Goal: Task Accomplishment & Management: Manage account settings

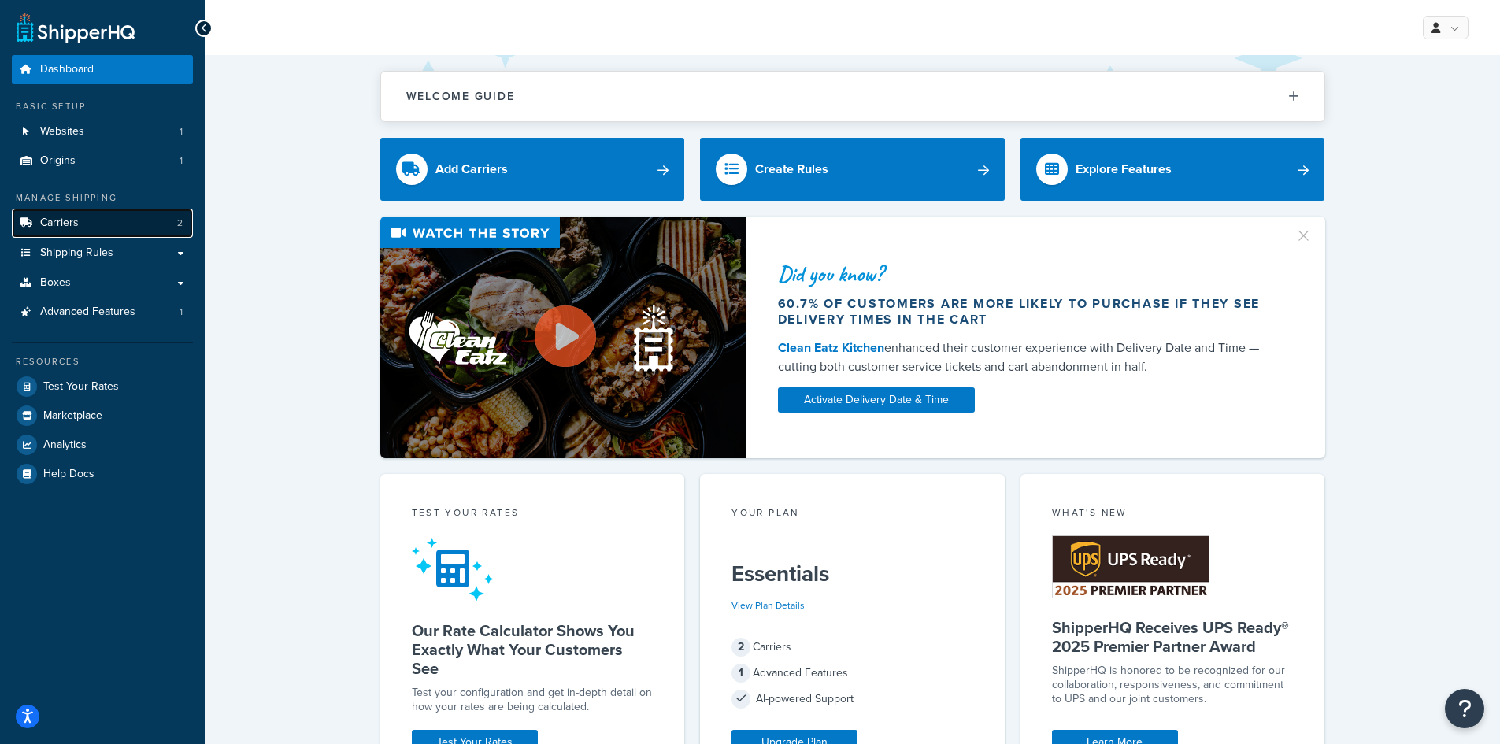
click at [87, 213] on link "Carriers 2" at bounding box center [102, 223] width 181 height 29
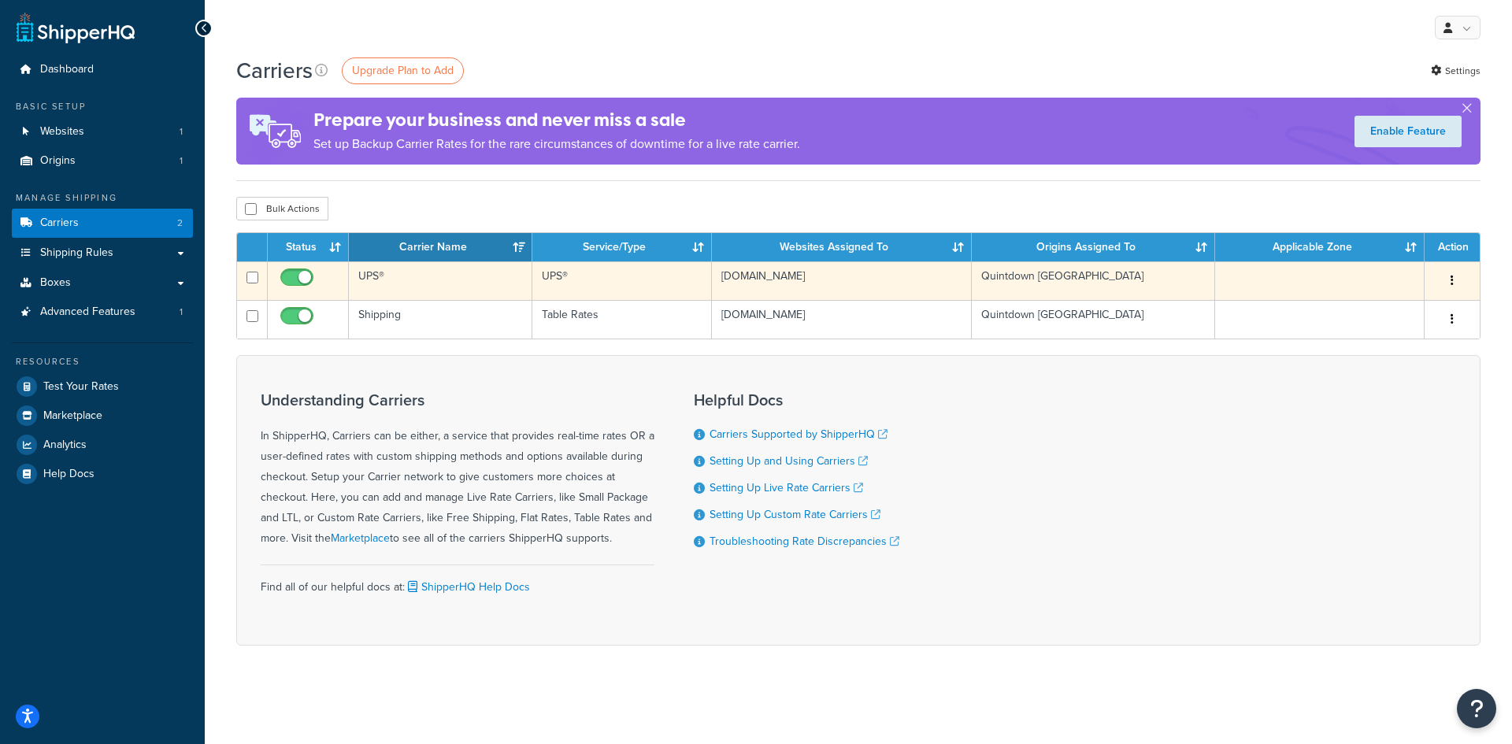
click at [890, 287] on td "www.expert-toolstore.com" at bounding box center [842, 280] width 260 height 39
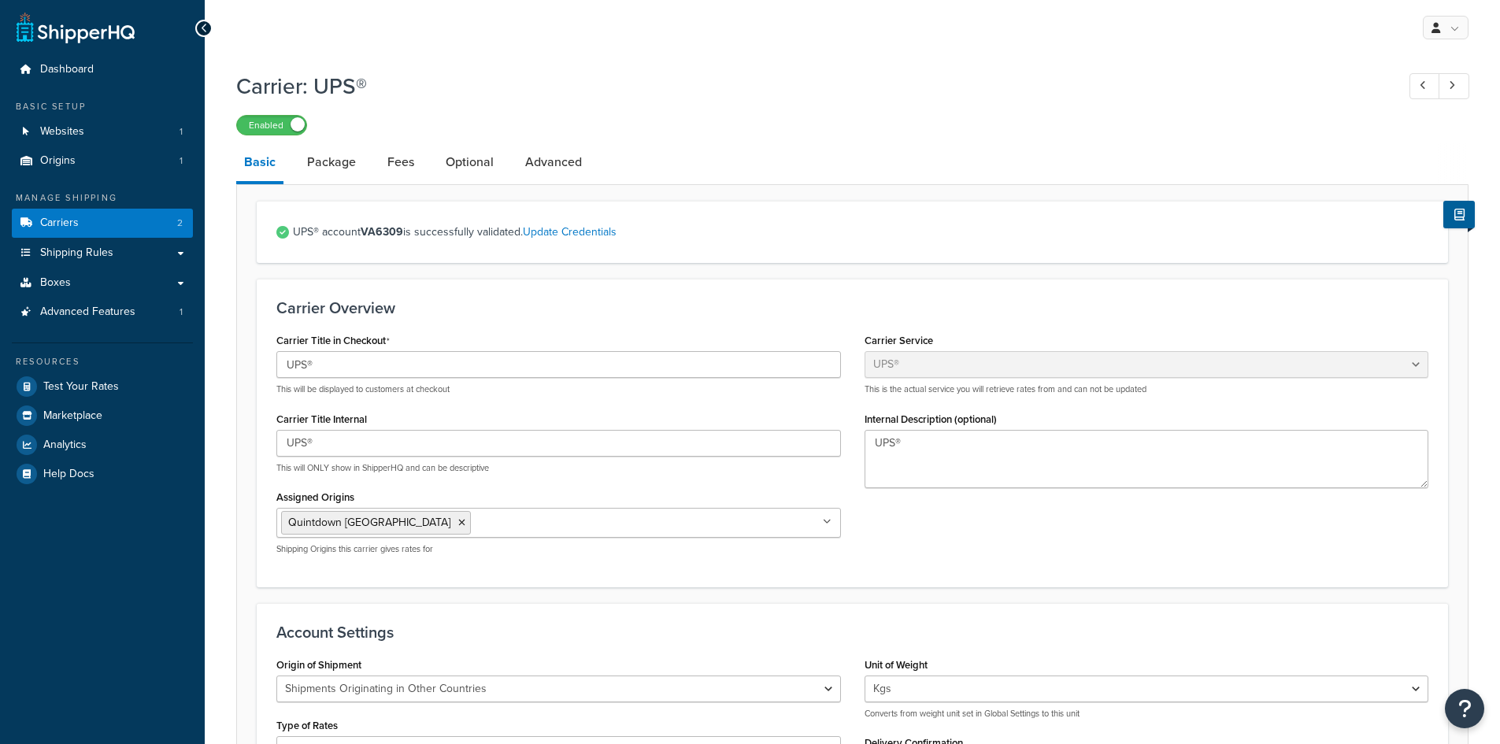
select select "ups"
select select "row"
select select "kg"
click at [60, 231] on link "Carriers 2" at bounding box center [102, 223] width 181 height 29
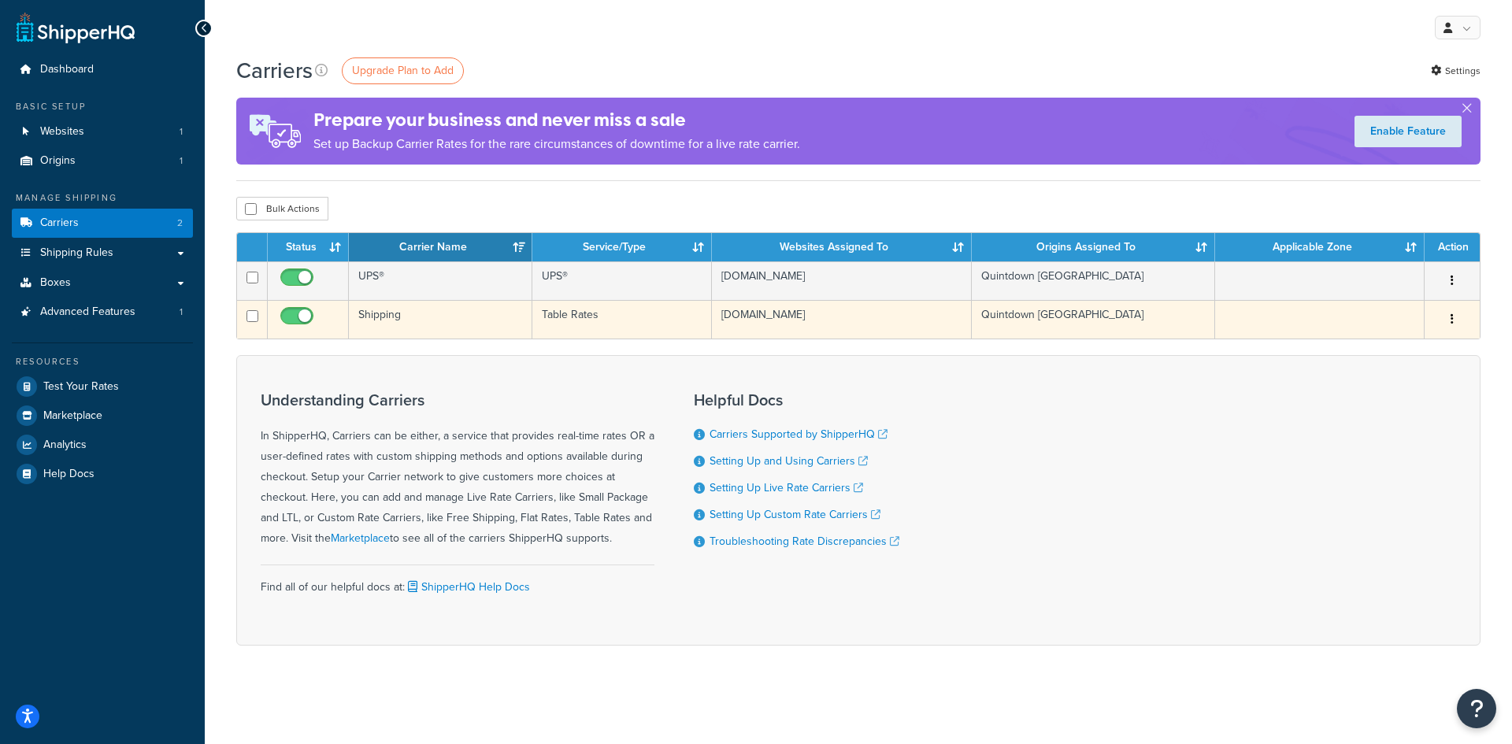
click at [780, 315] on td "[DOMAIN_NAME]" at bounding box center [842, 319] width 260 height 39
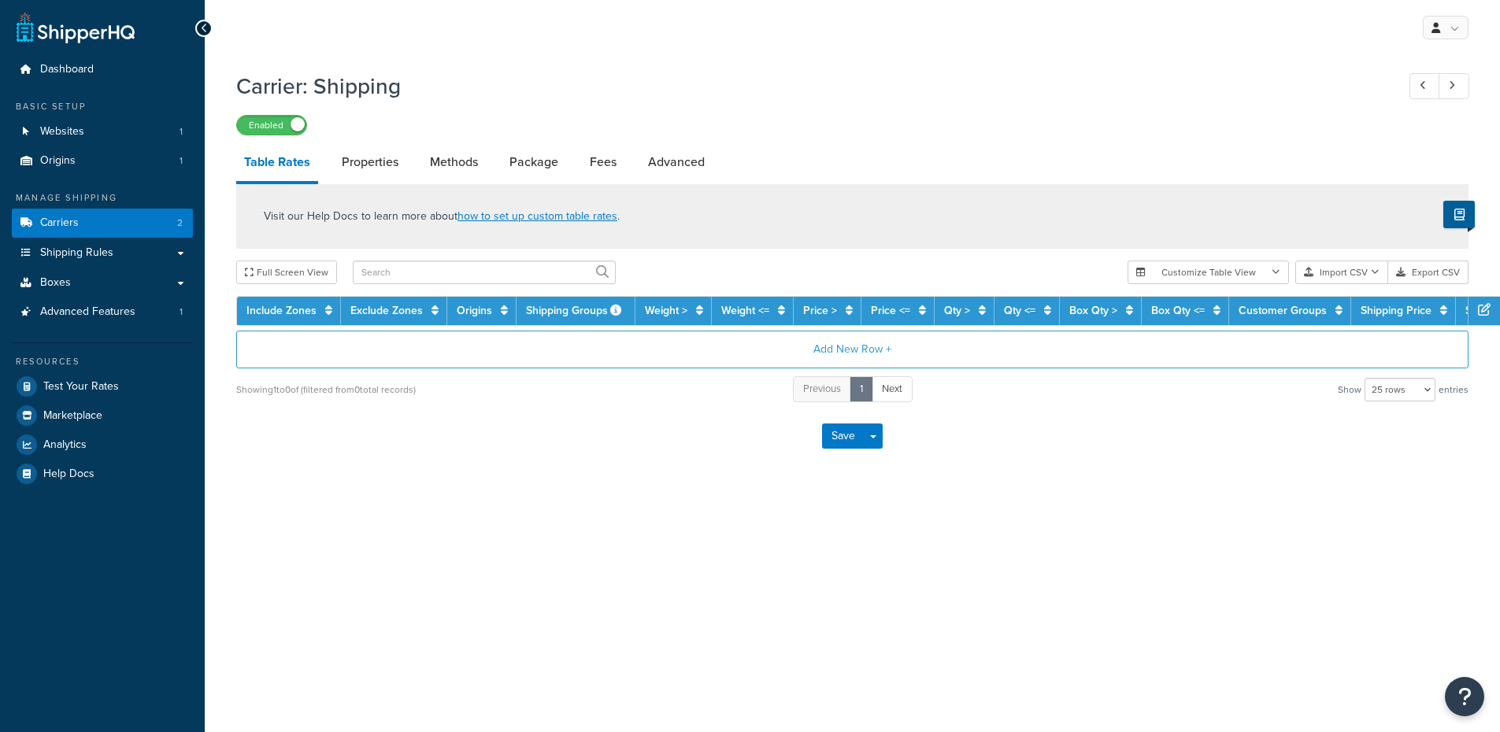
select select "25"
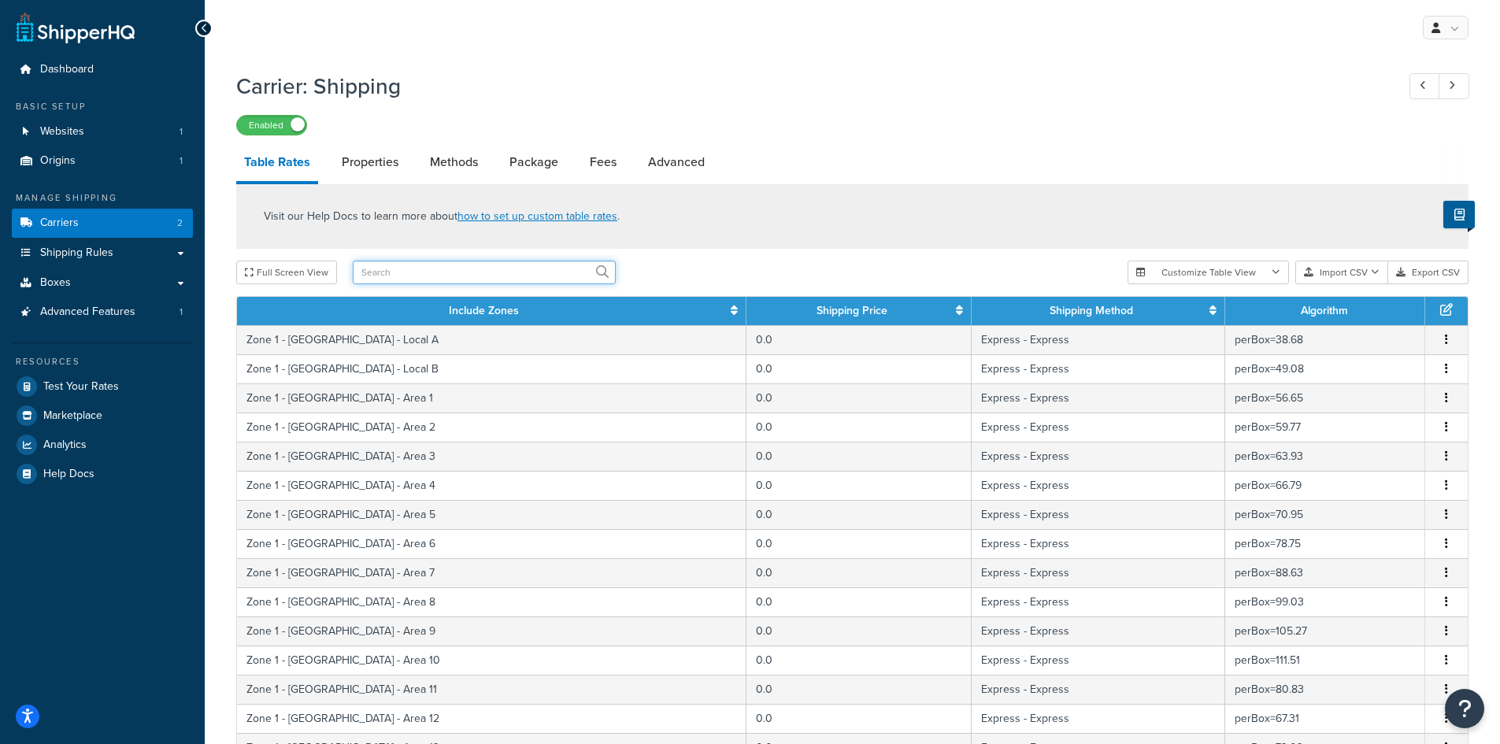
click at [410, 283] on input "text" at bounding box center [484, 273] width 263 height 24
type input "united"
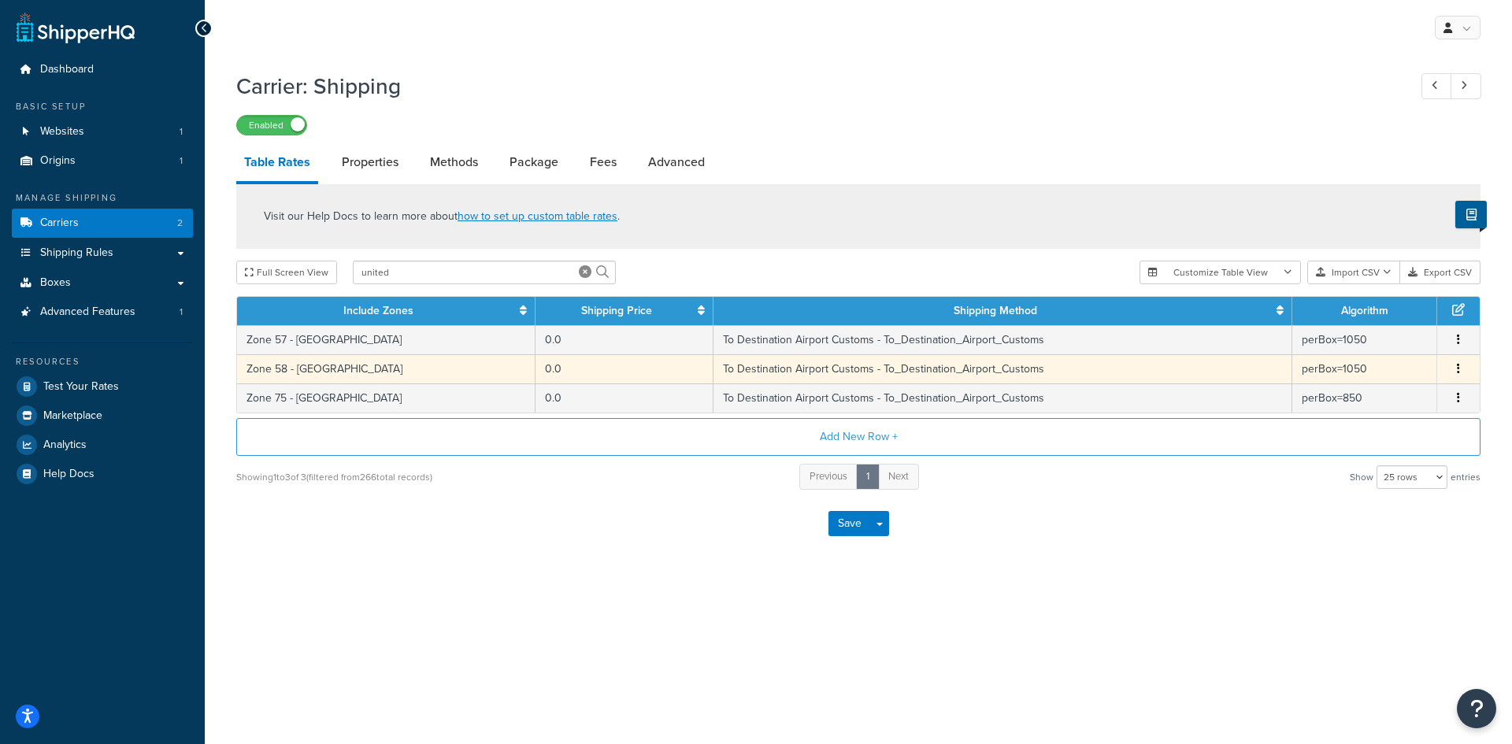
click at [1000, 372] on td "To Destination Airport Customs - To_Destination_Airport_Customs" at bounding box center [1004, 368] width 580 height 29
select select "182208"
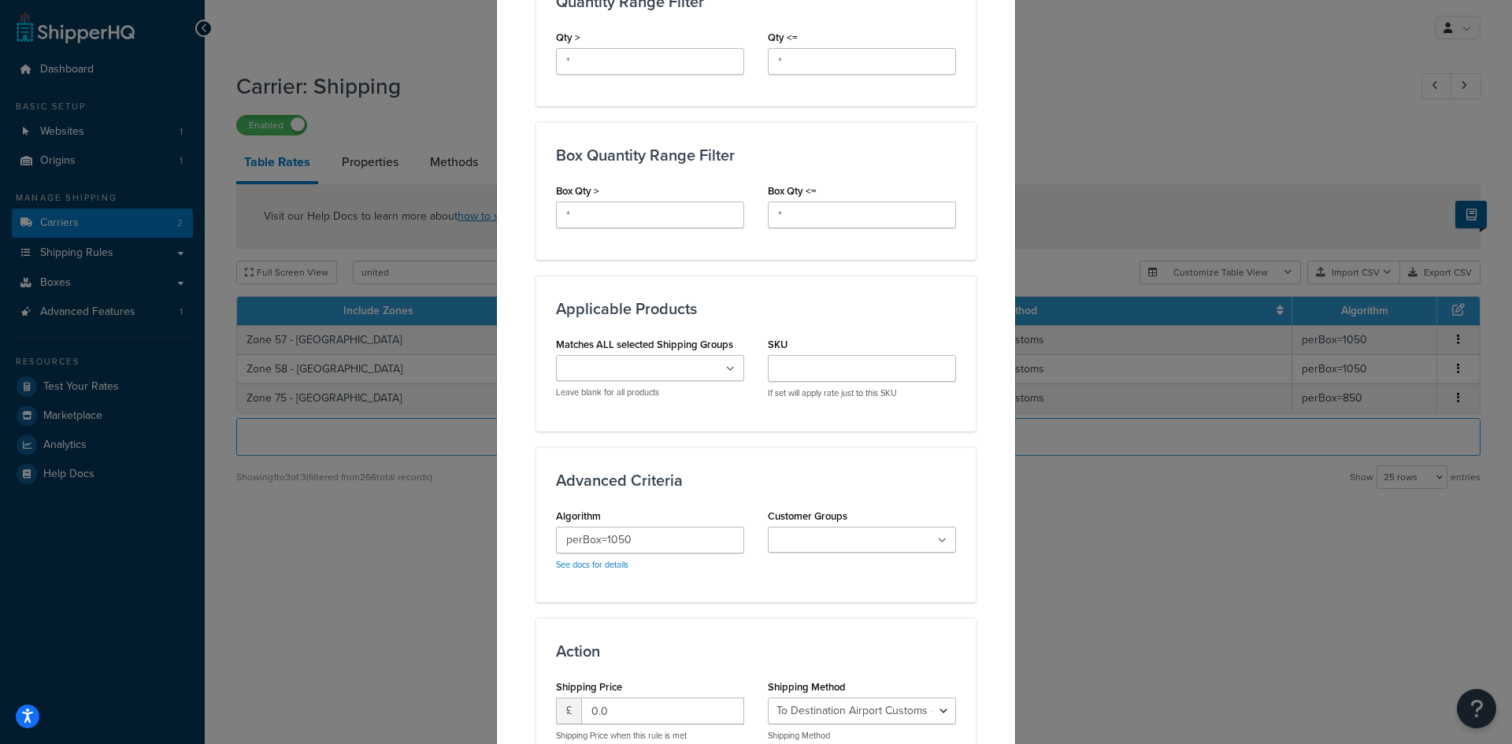
scroll to position [788, 0]
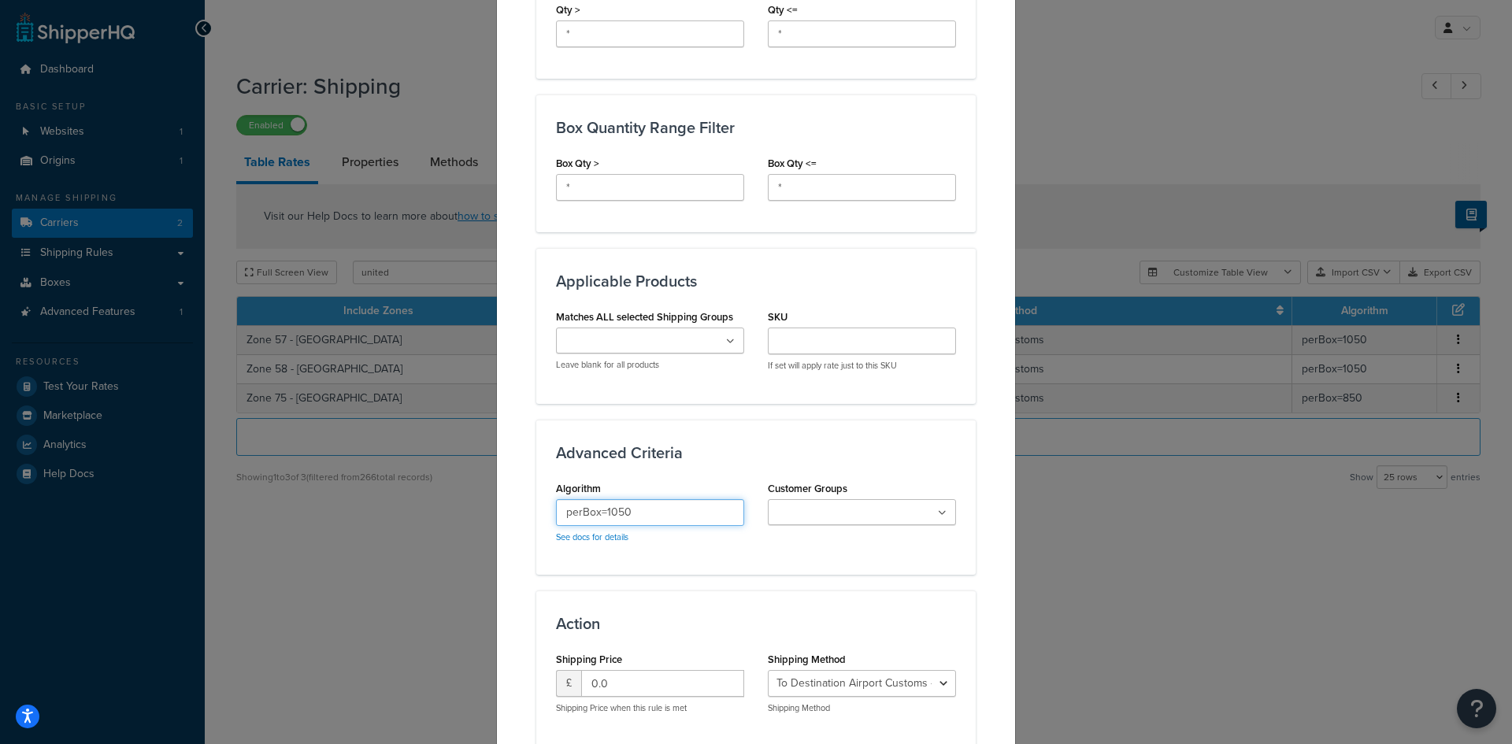
click at [654, 506] on input "perBox=1050" at bounding box center [650, 512] width 188 height 27
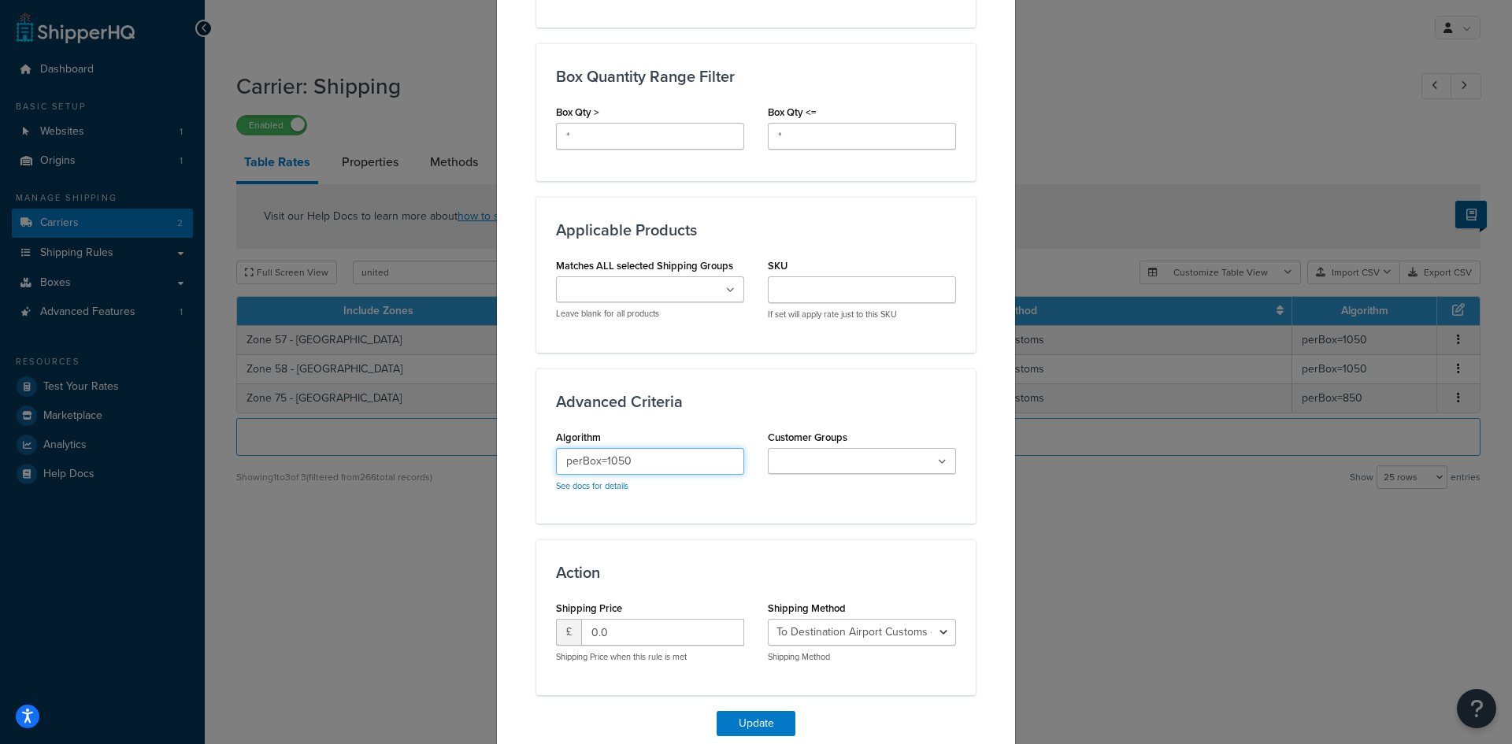
scroll to position [866, 0]
